Goal: Use online tool/utility: Utilize a website feature to perform a specific function

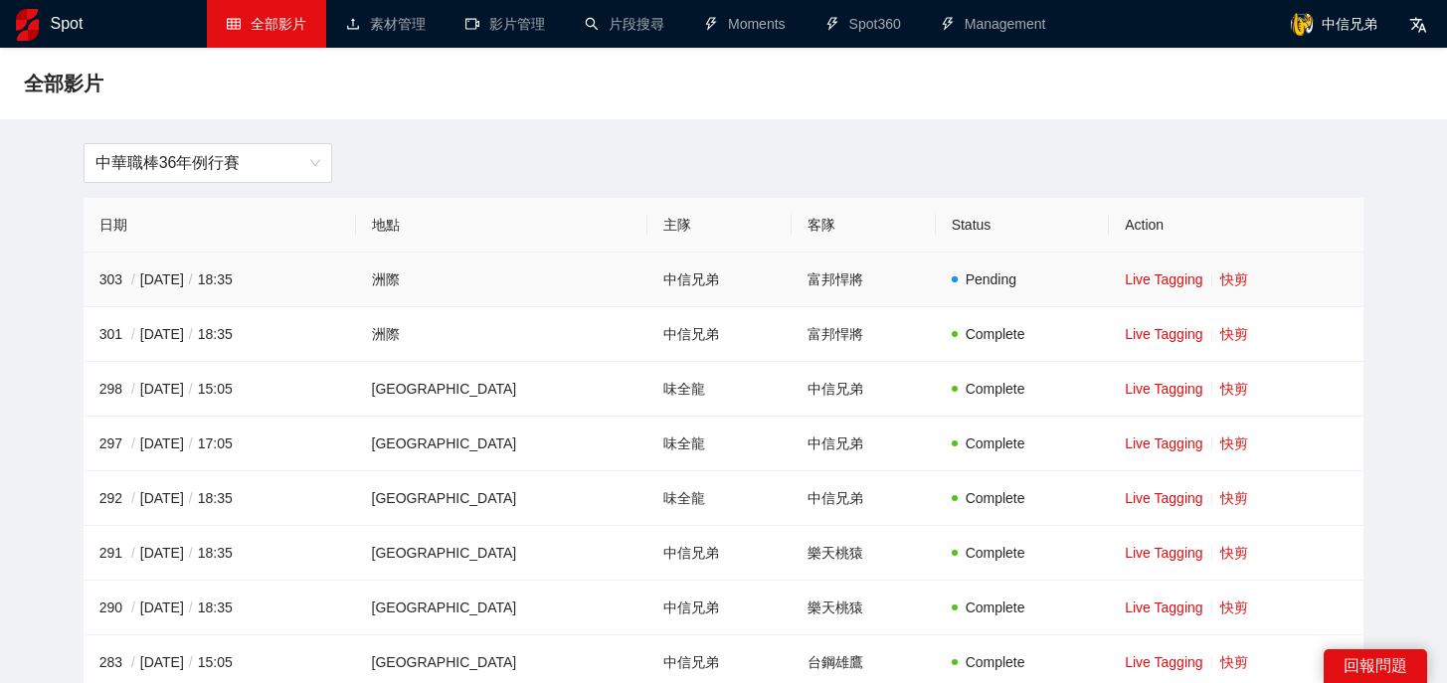
click at [1233, 285] on td "Live Tagging 快剪" at bounding box center [1236, 280] width 255 height 55
click at [1227, 280] on link "快剪" at bounding box center [1235, 280] width 28 height 16
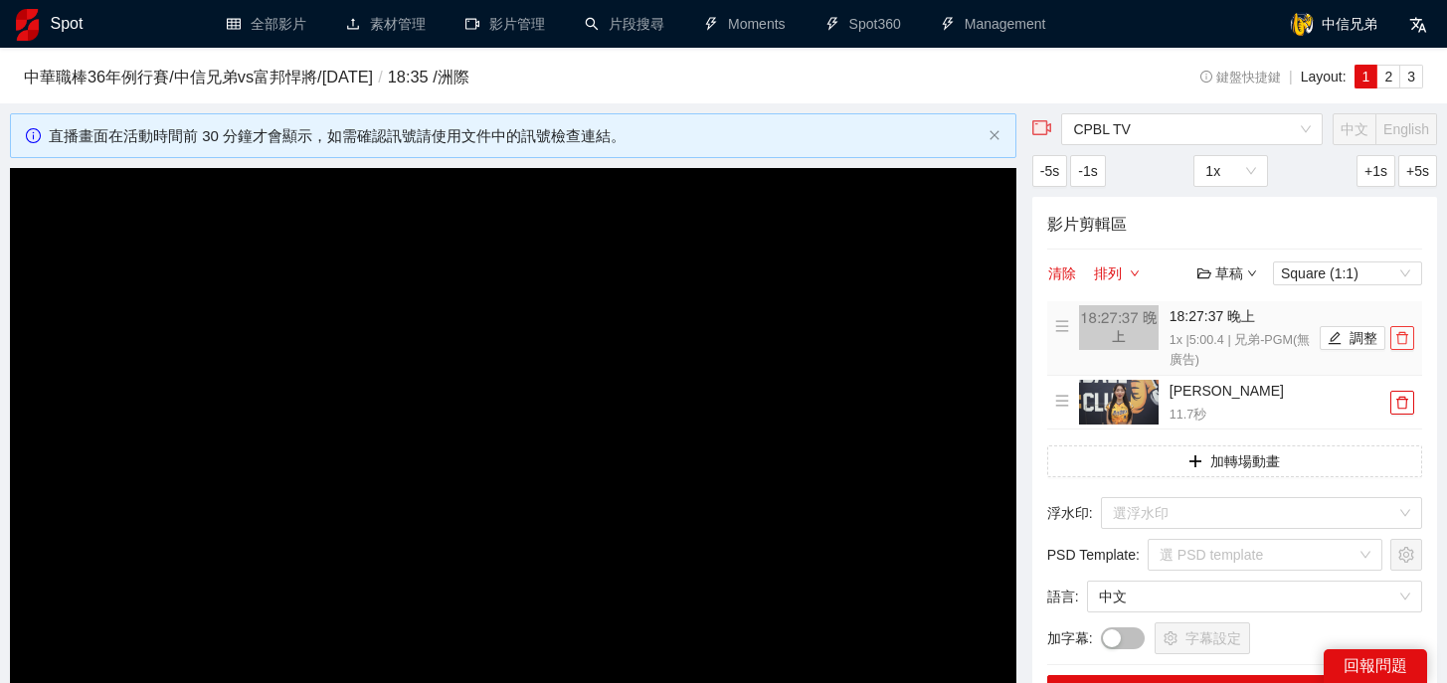
click at [1404, 344] on icon "delete" at bounding box center [1403, 338] width 14 height 14
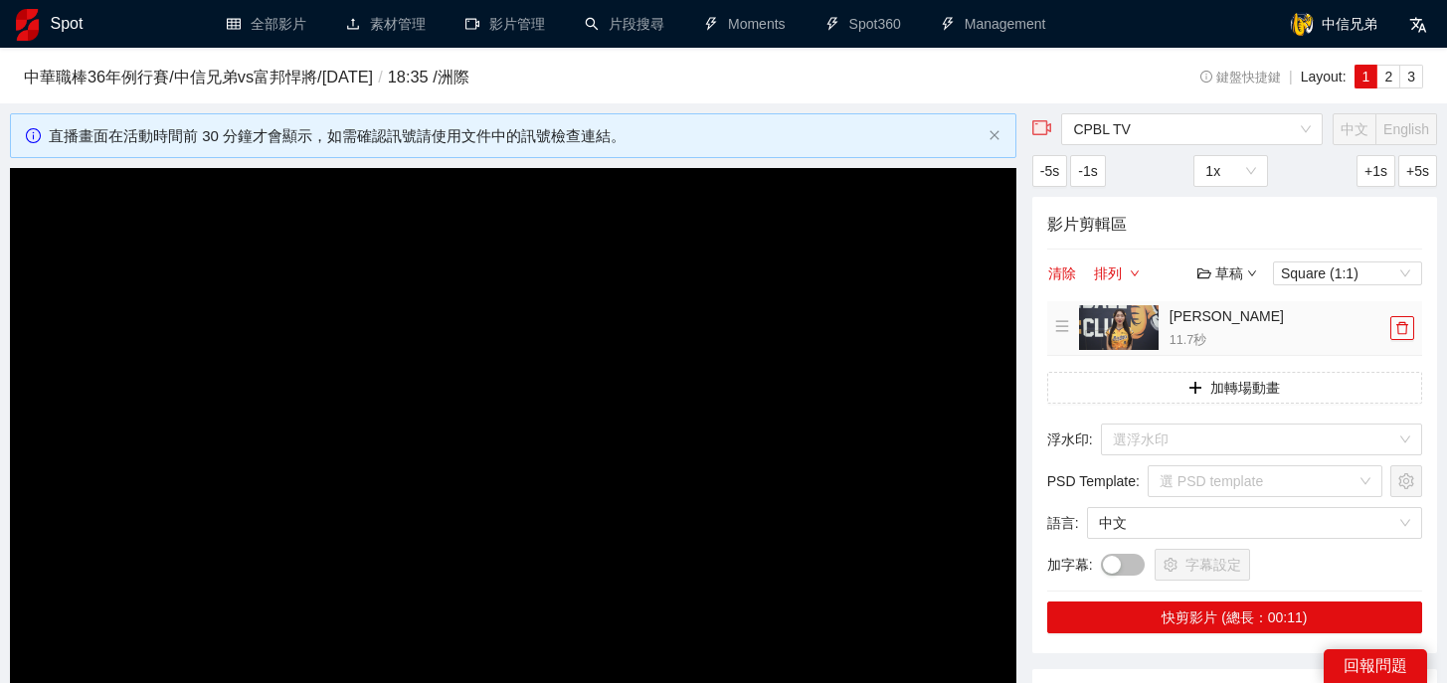
click at [1404, 344] on li "[PERSON_NAME] 11.7 秒" at bounding box center [1234, 328] width 359 height 46
click at [1405, 332] on icon "delete" at bounding box center [1403, 328] width 14 height 14
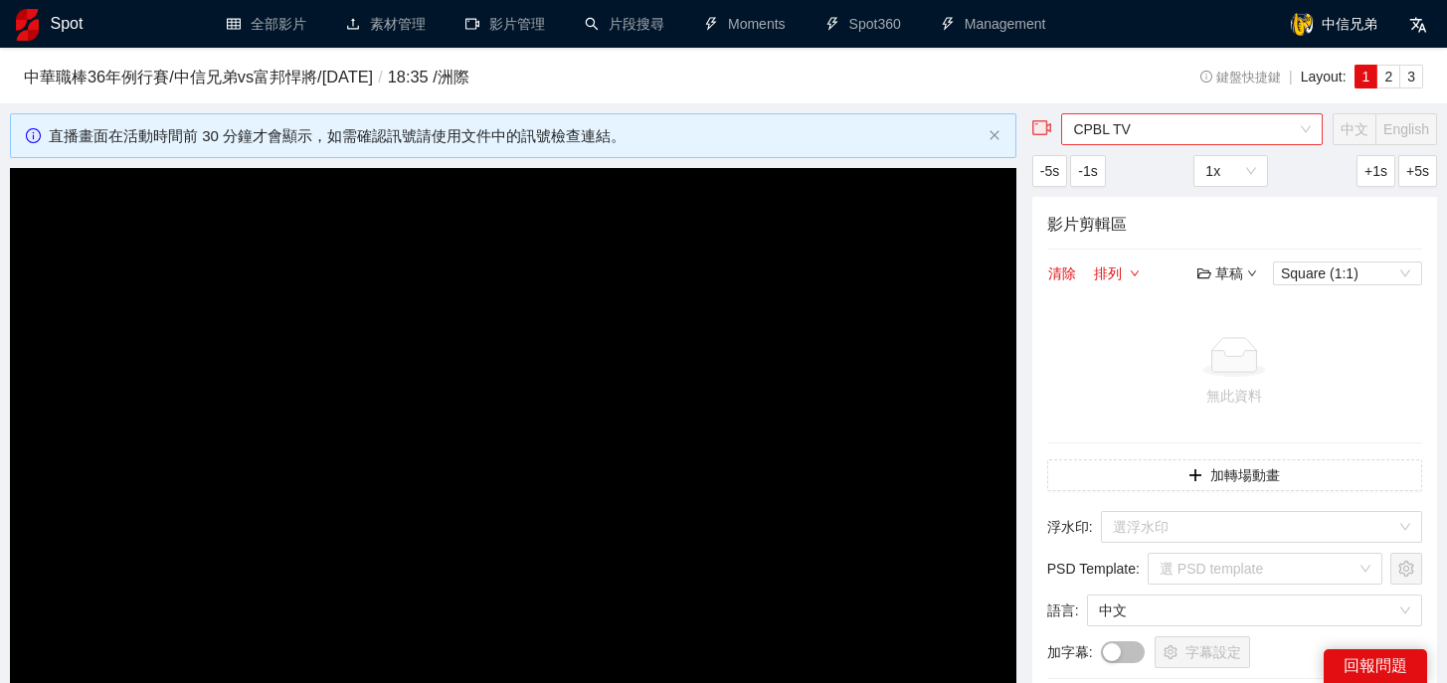
click at [1230, 130] on span "CPBL TV" at bounding box center [1192, 129] width 238 height 30
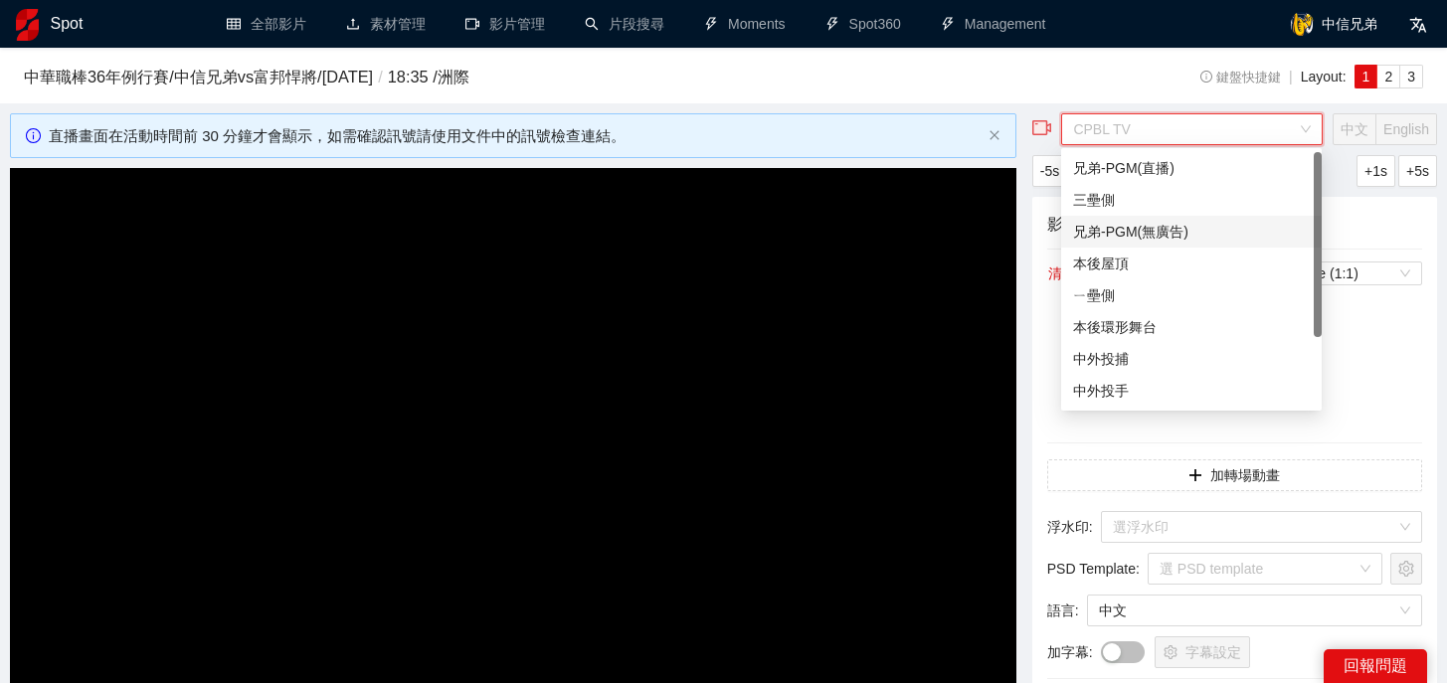
click at [1190, 237] on div "兄弟-PGM(無廣告)" at bounding box center [1191, 232] width 237 height 22
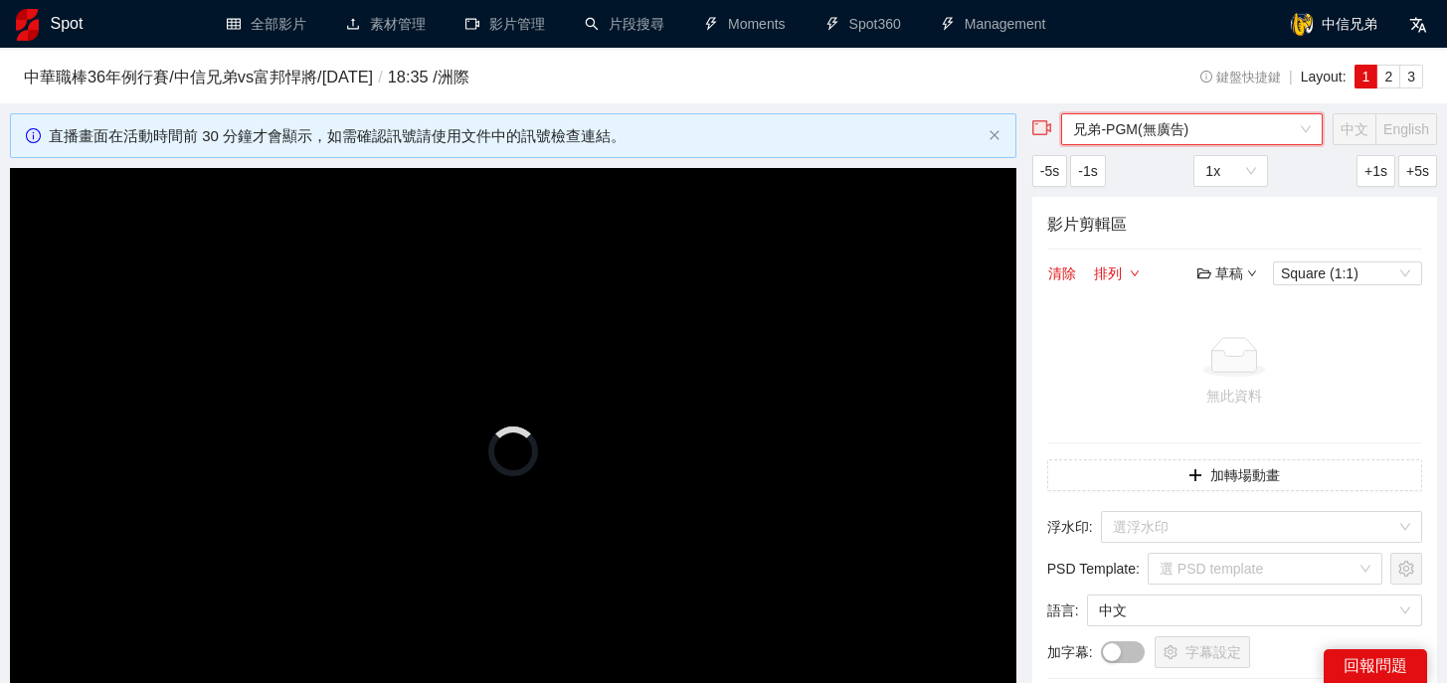
click at [1074, 84] on h3 "中華職棒[DATE]例行賽 / 中信兄弟 vs 富邦悍將 / [DATE] / 18:35 / 洲際" at bounding box center [559, 78] width 1071 height 26
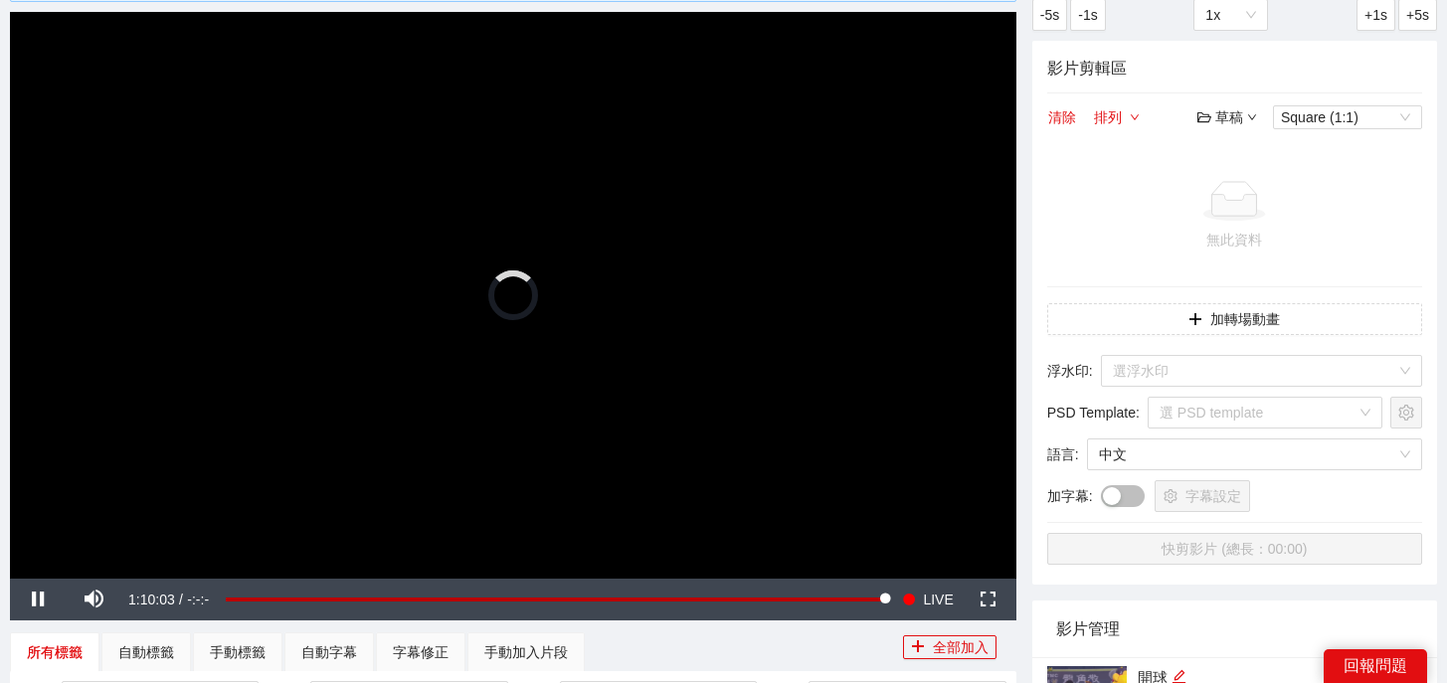
scroll to position [154, 0]
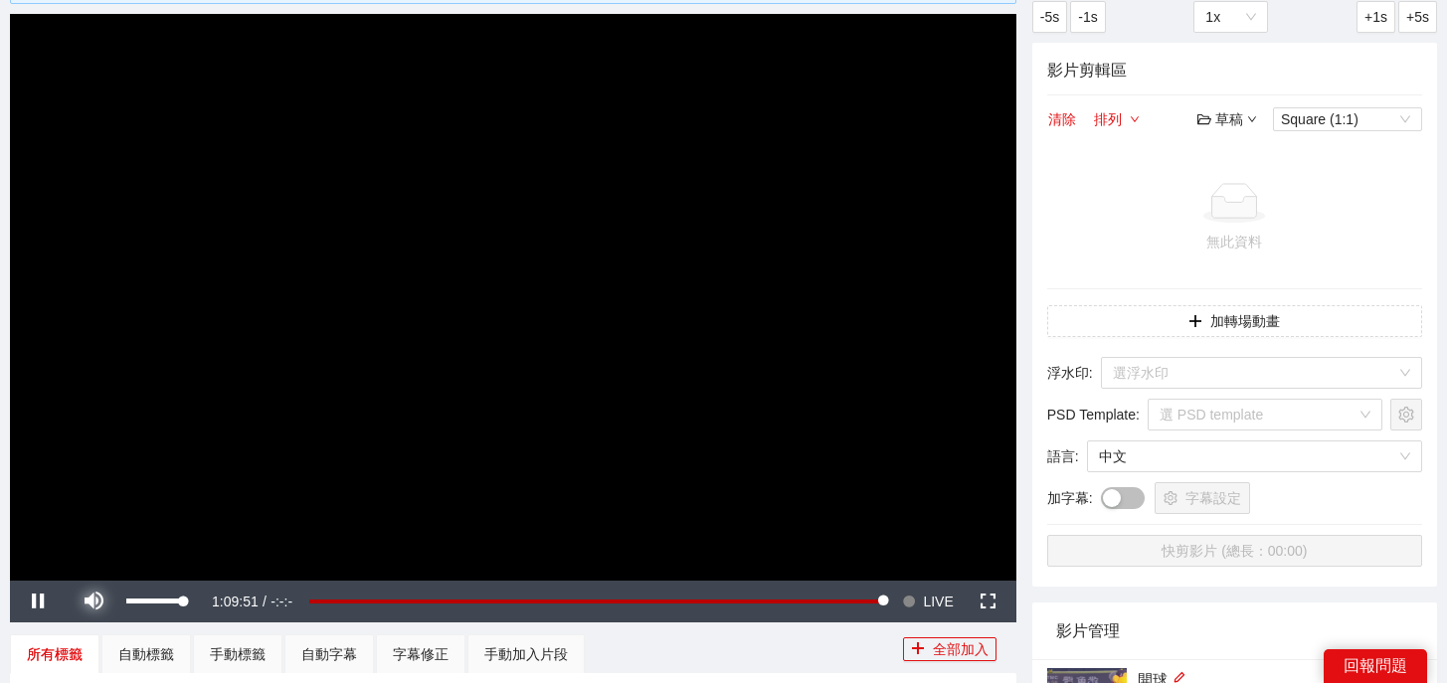
click at [93, 602] on span "Video Player" at bounding box center [94, 602] width 56 height 0
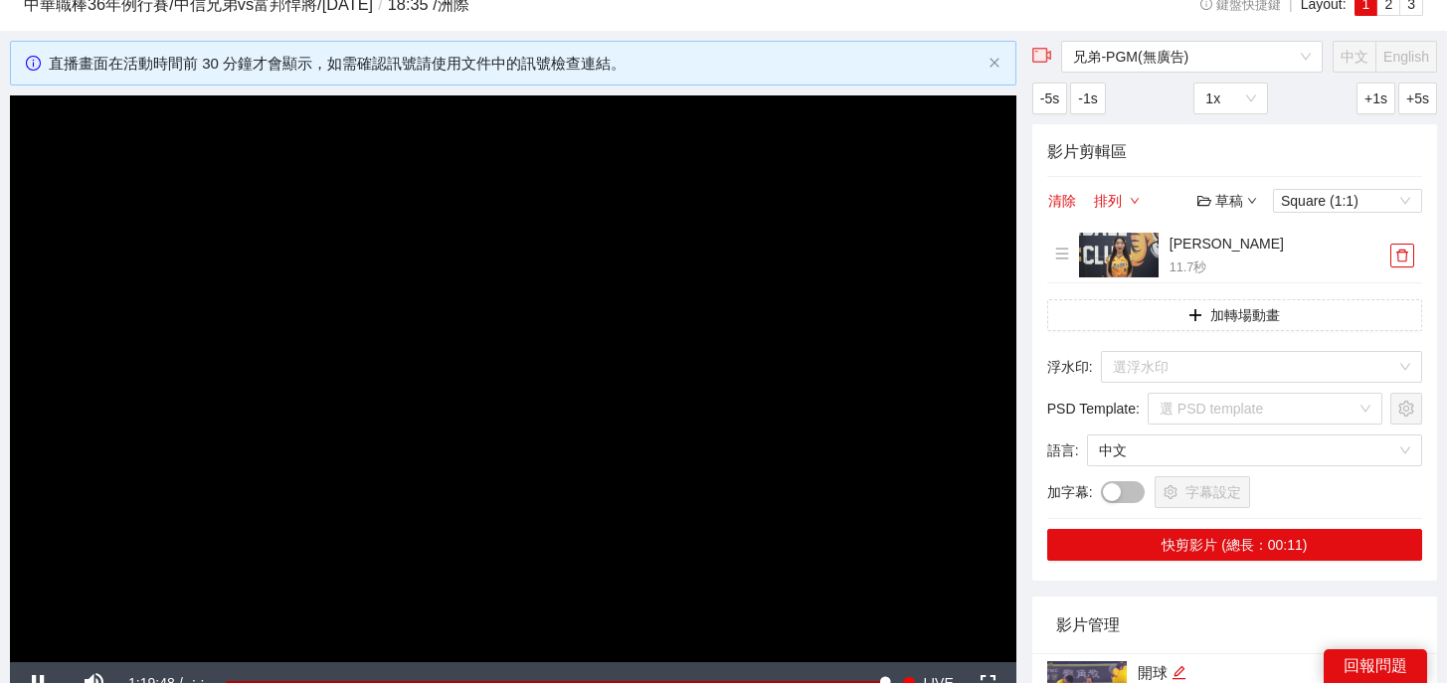
scroll to position [84, 0]
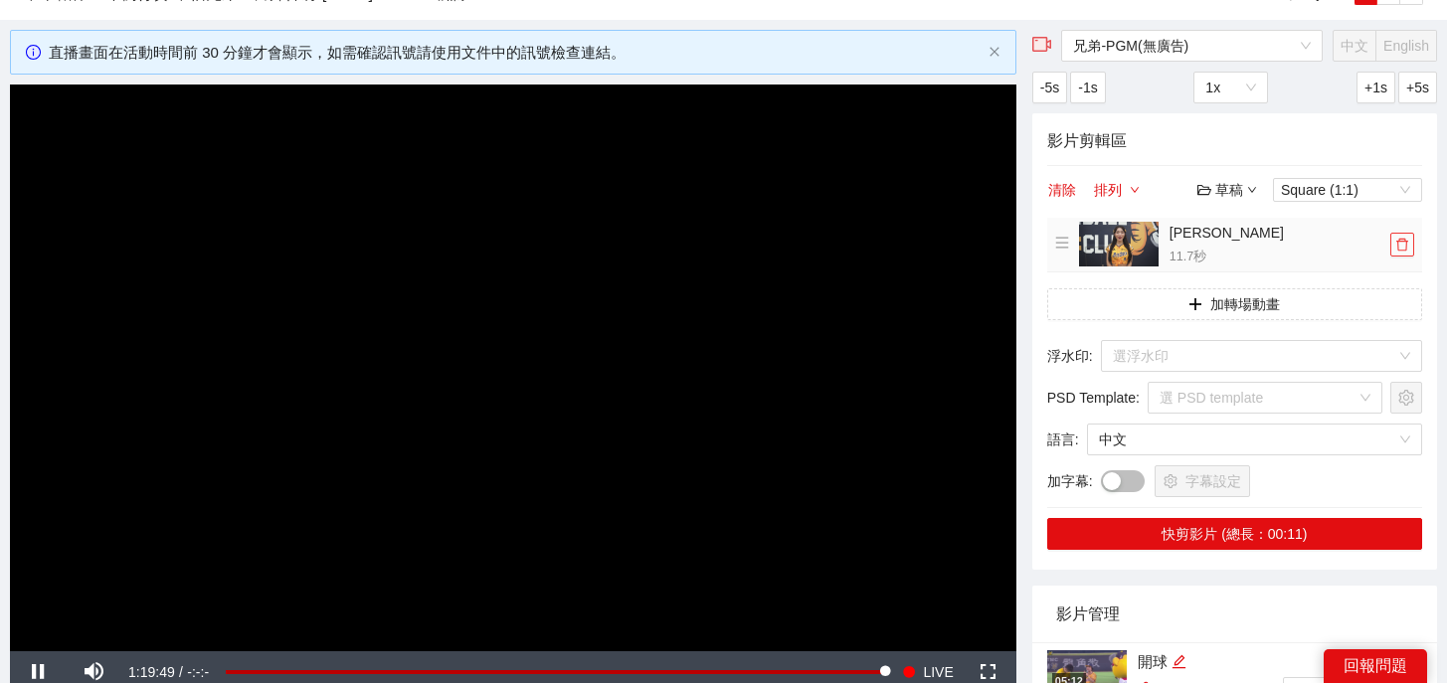
click at [1395, 235] on button "button" at bounding box center [1403, 245] width 24 height 24
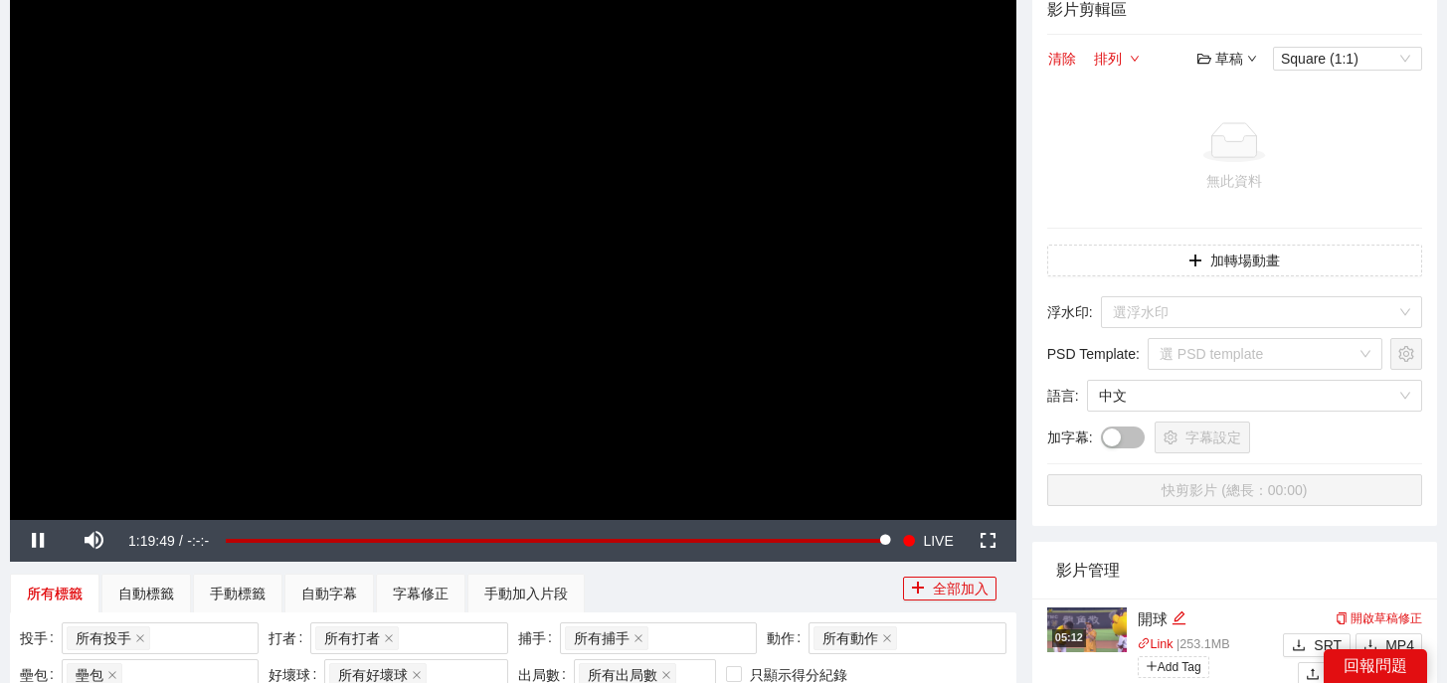
scroll to position [251, 0]
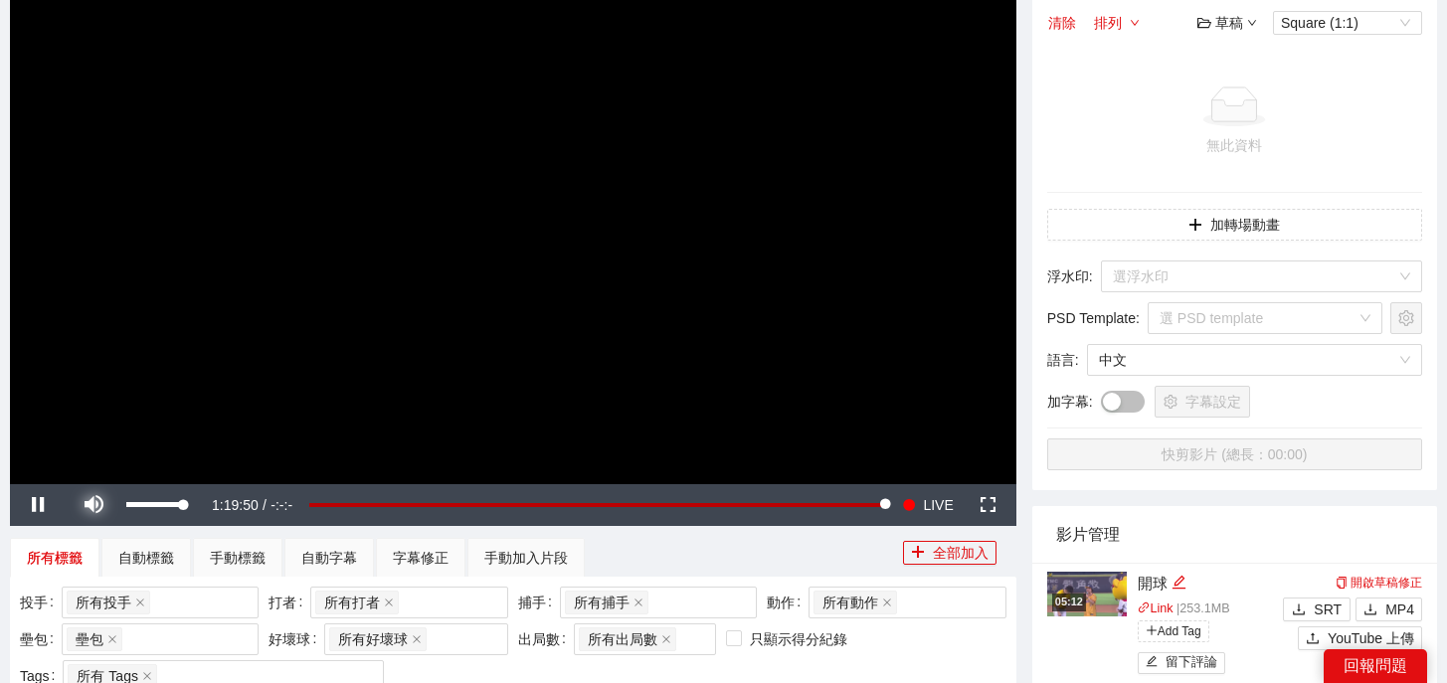
click at [93, 505] on span "Video Player" at bounding box center [94, 505] width 56 height 0
